Goal: Go to known website: Access a specific website the user already knows

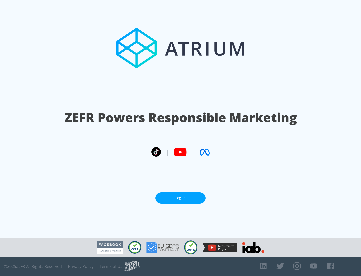
click at [181, 198] on link "Log In" at bounding box center [181, 197] width 50 height 11
